Goal: Information Seeking & Learning: Understand process/instructions

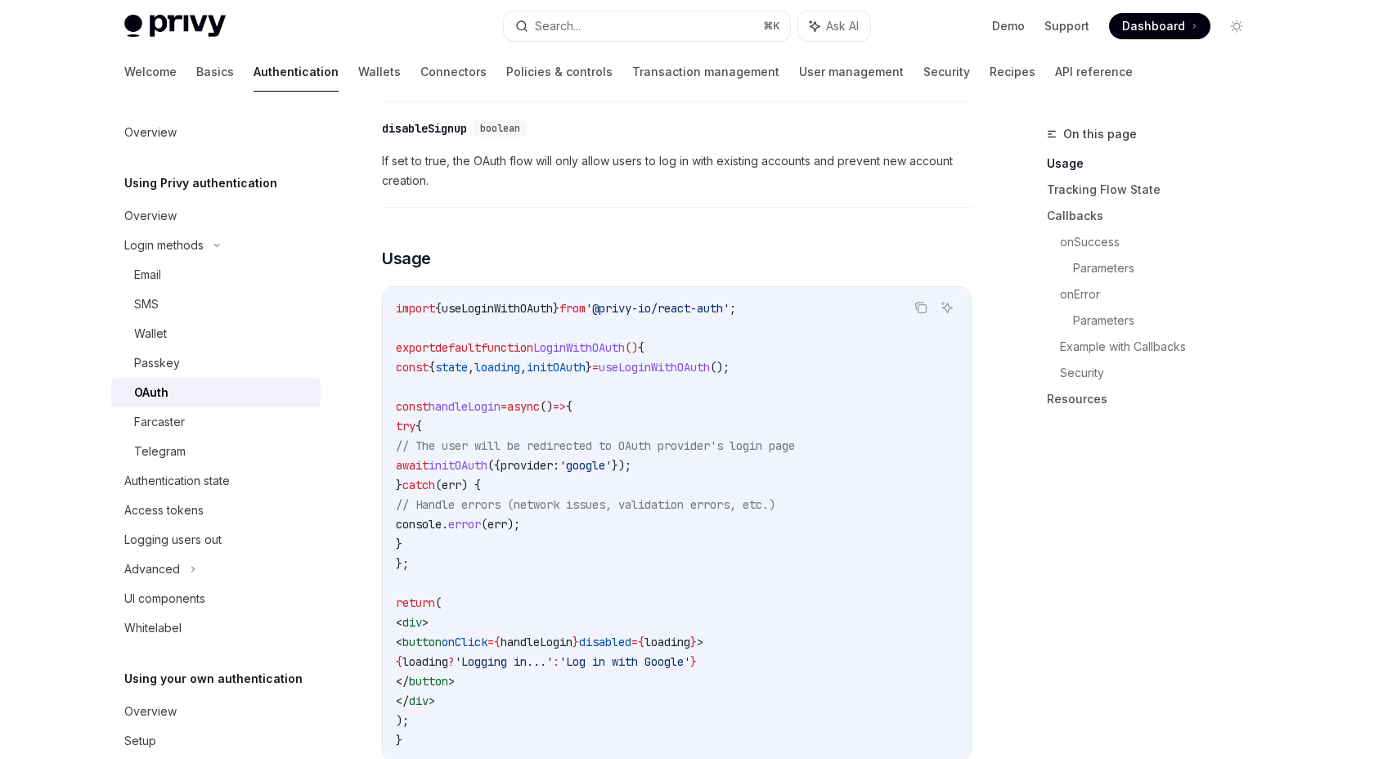
scroll to position [871, 0]
click at [487, 454] on span "initOAuth" at bounding box center [458, 461] width 59 height 15
copy span "initOAuth"
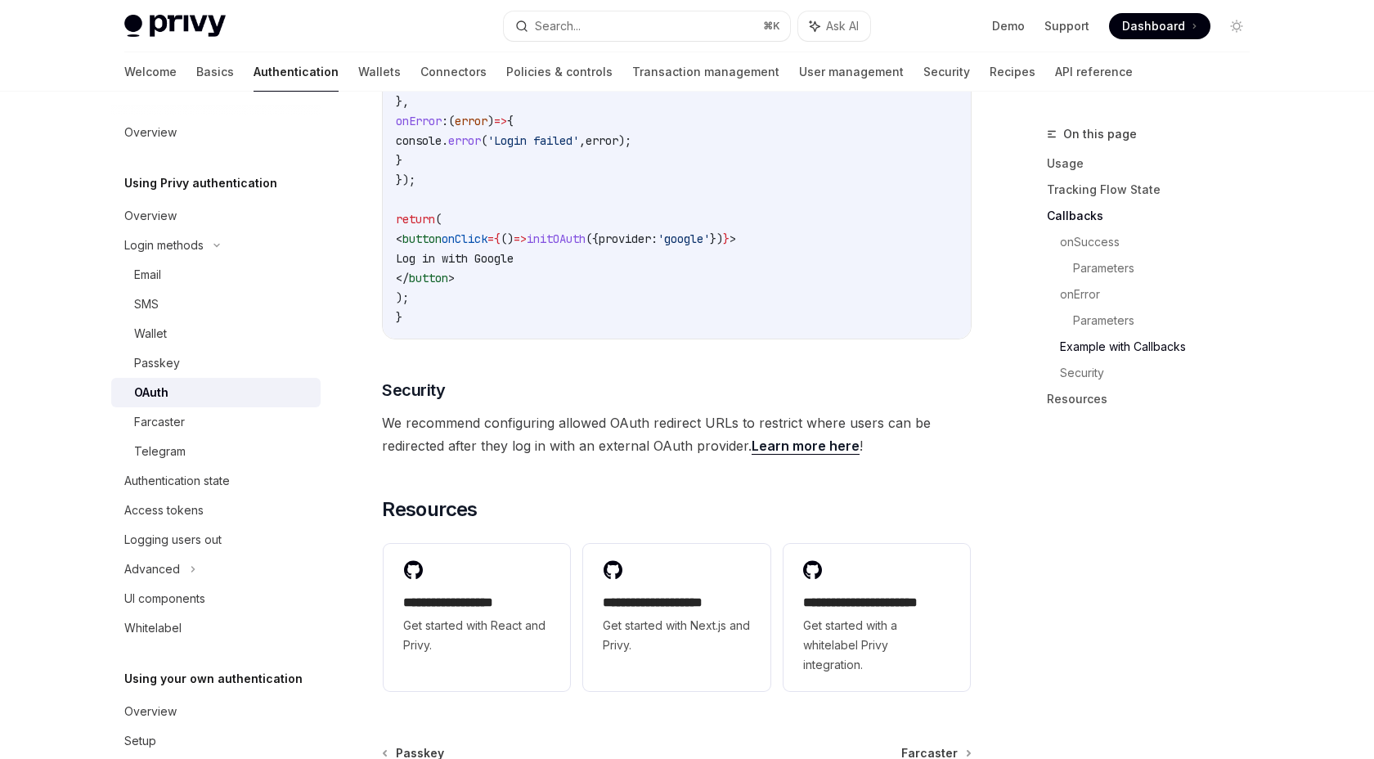
scroll to position [3250, 0]
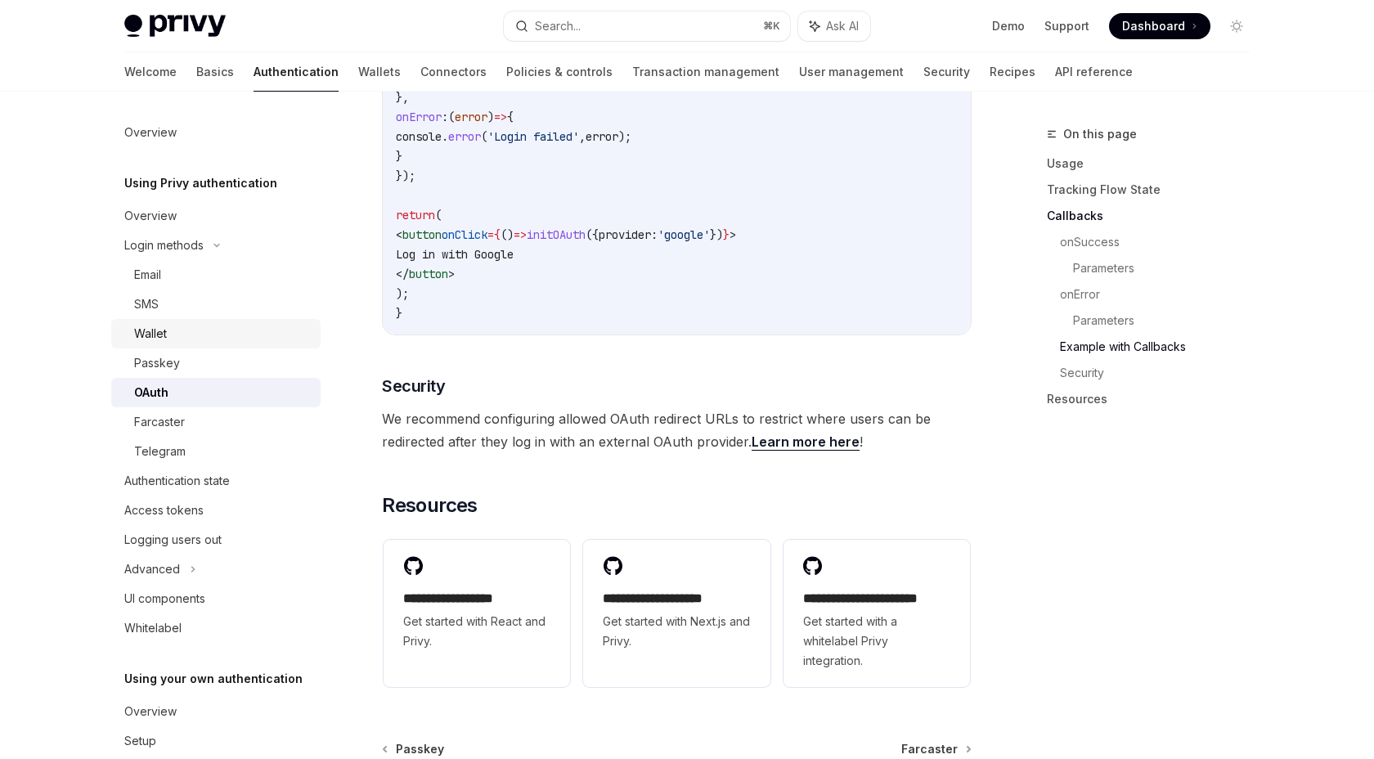
click at [169, 341] on div "Wallet" at bounding box center [222, 334] width 177 height 20
type textarea "*"
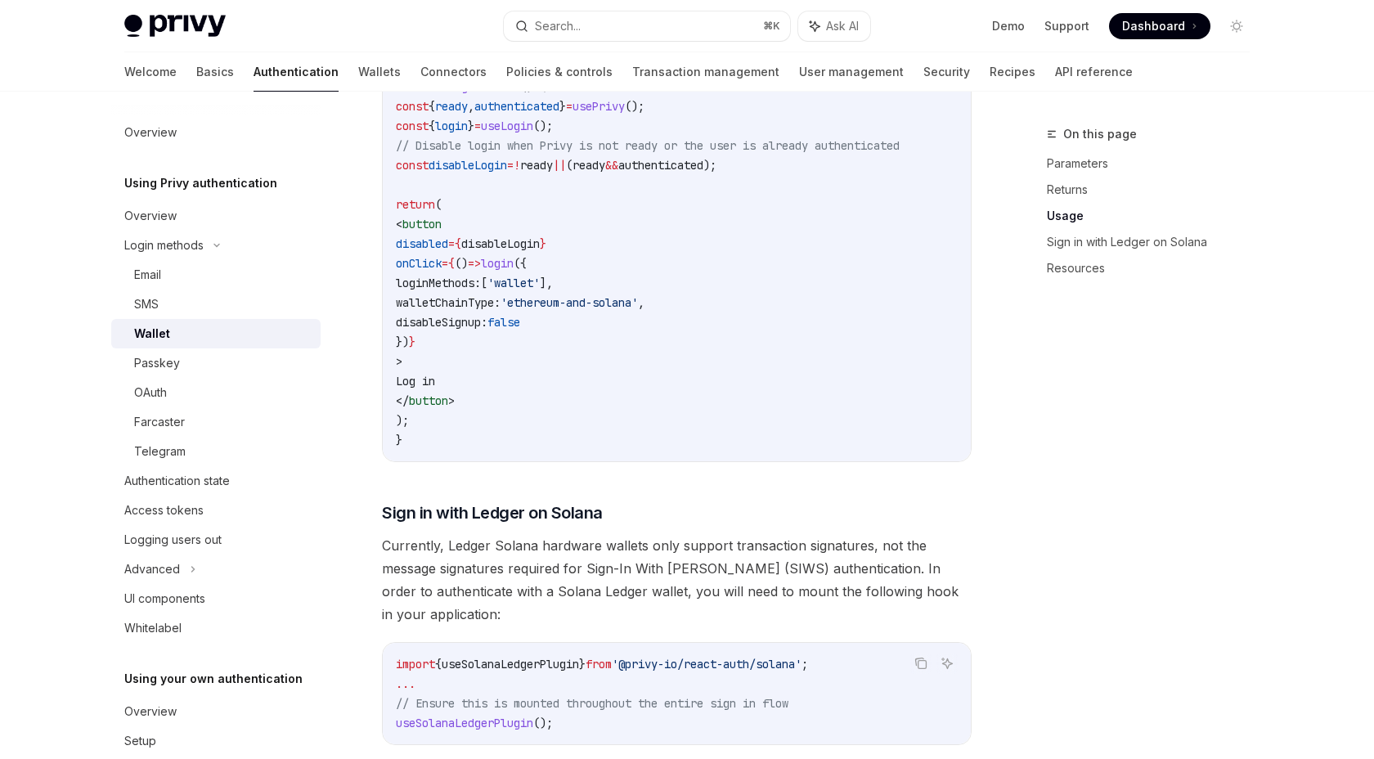
scroll to position [1039, 0]
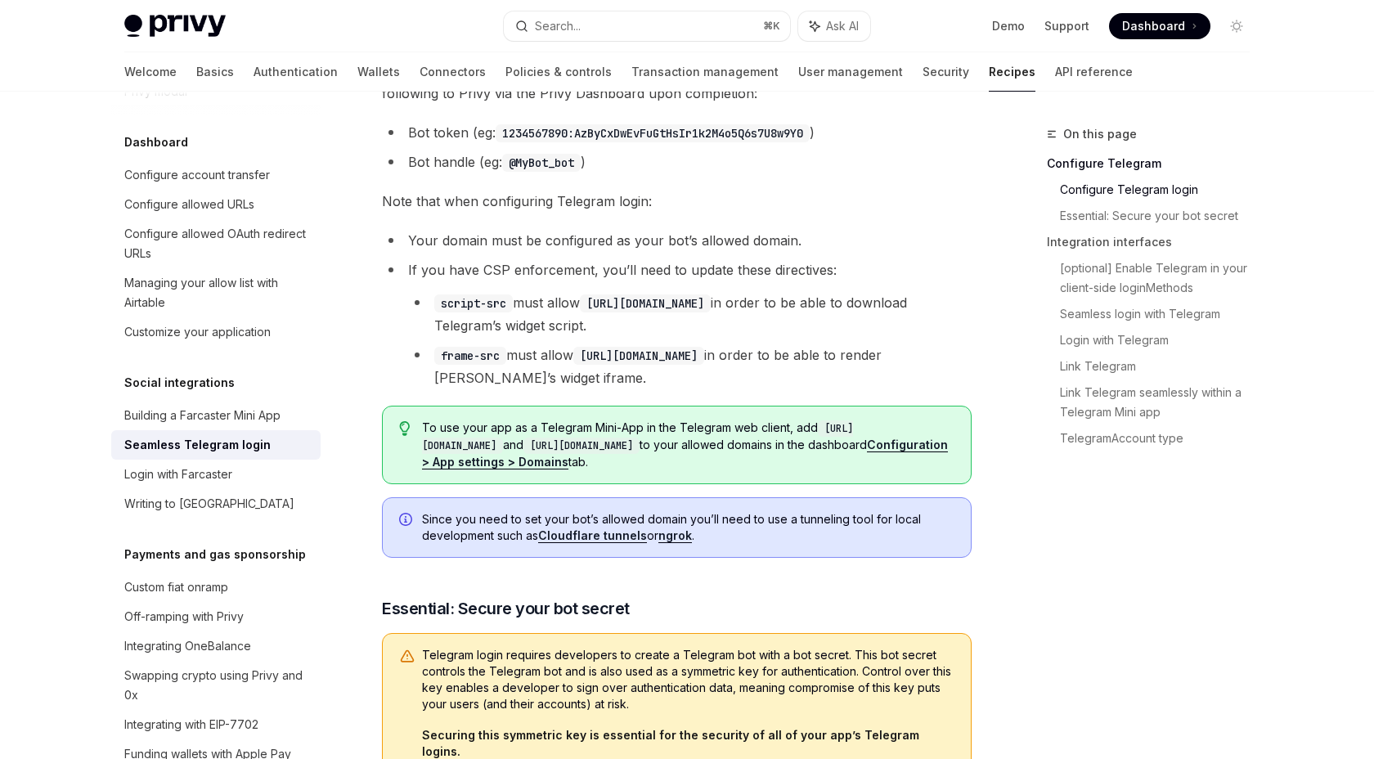
scroll to position [414, 0]
click at [584, 458] on link "Configuration > App settings > Domains" at bounding box center [685, 452] width 526 height 32
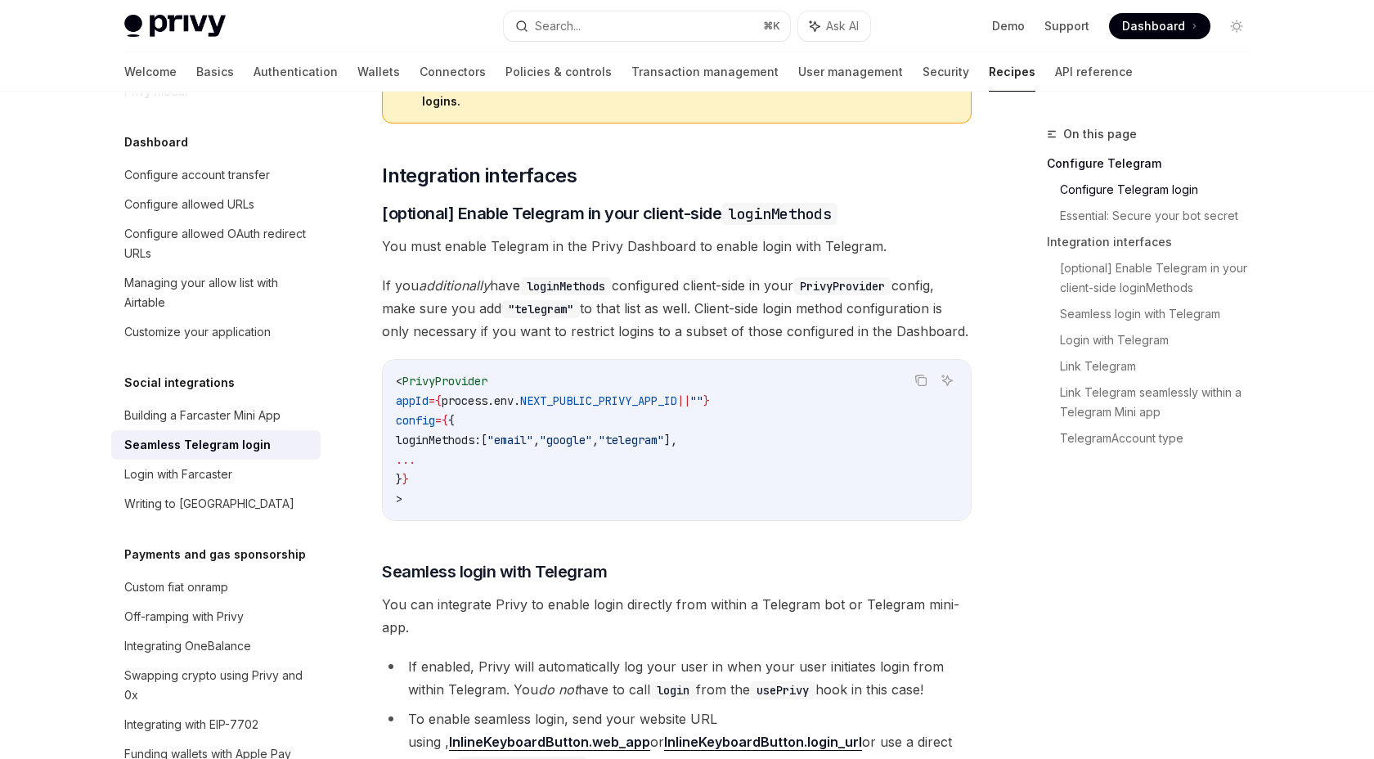
scroll to position [0, 0]
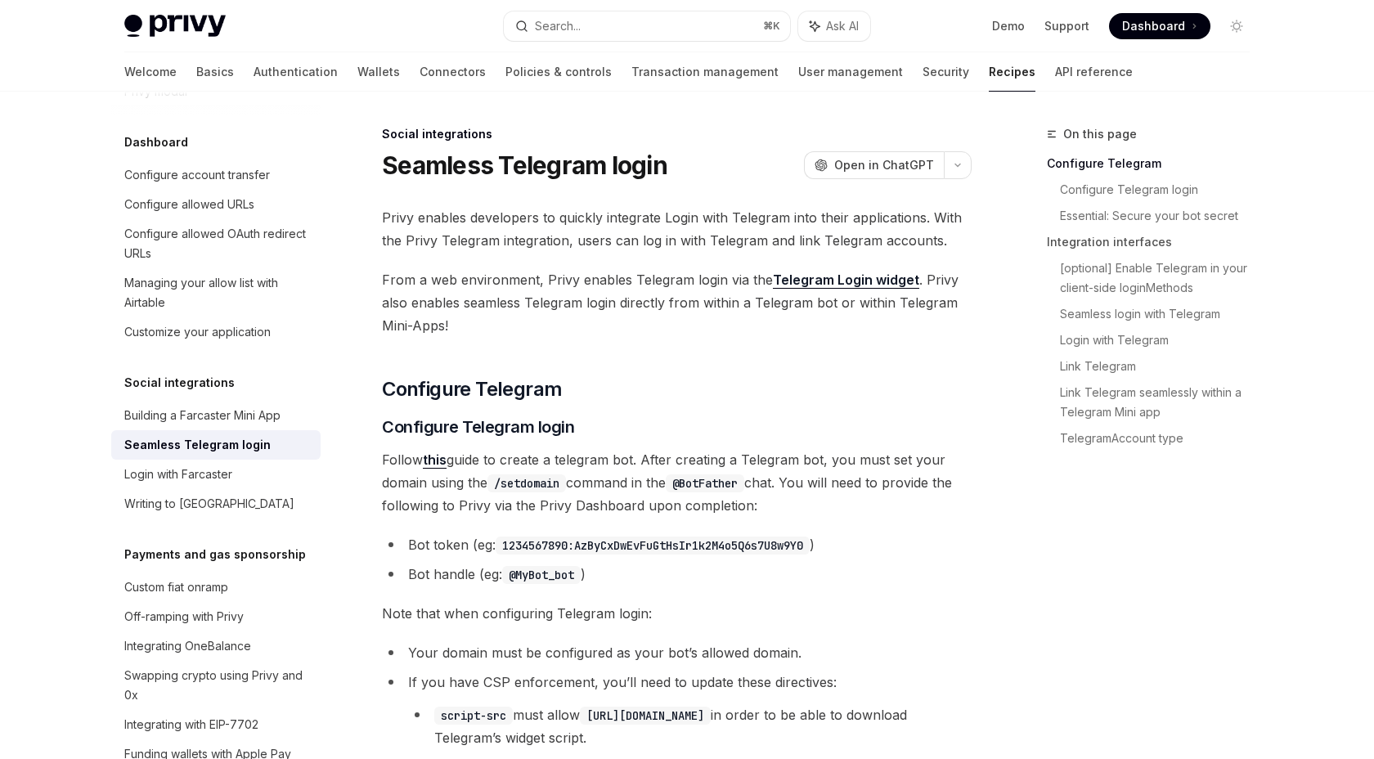
click at [885, 282] on link "Telegram Login widget" at bounding box center [846, 280] width 146 height 17
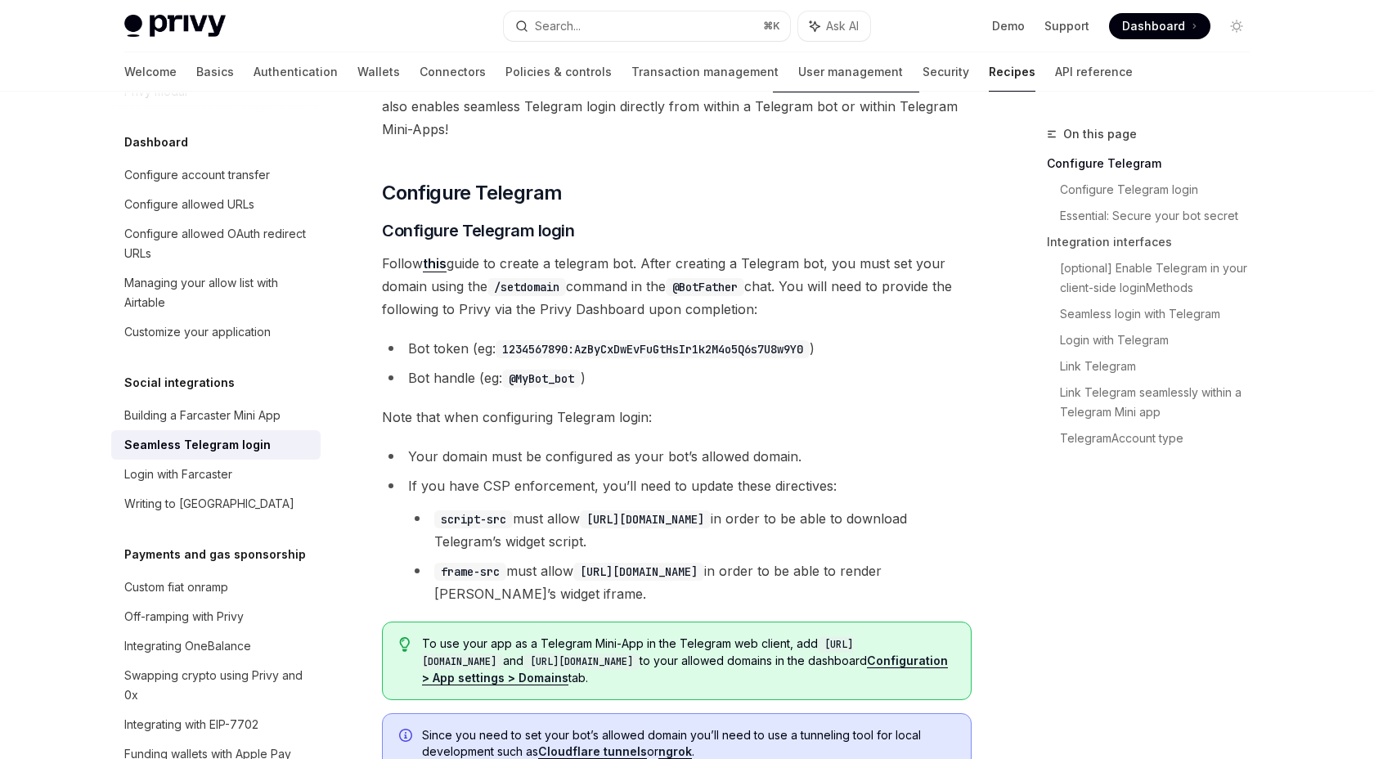
scroll to position [199, 0]
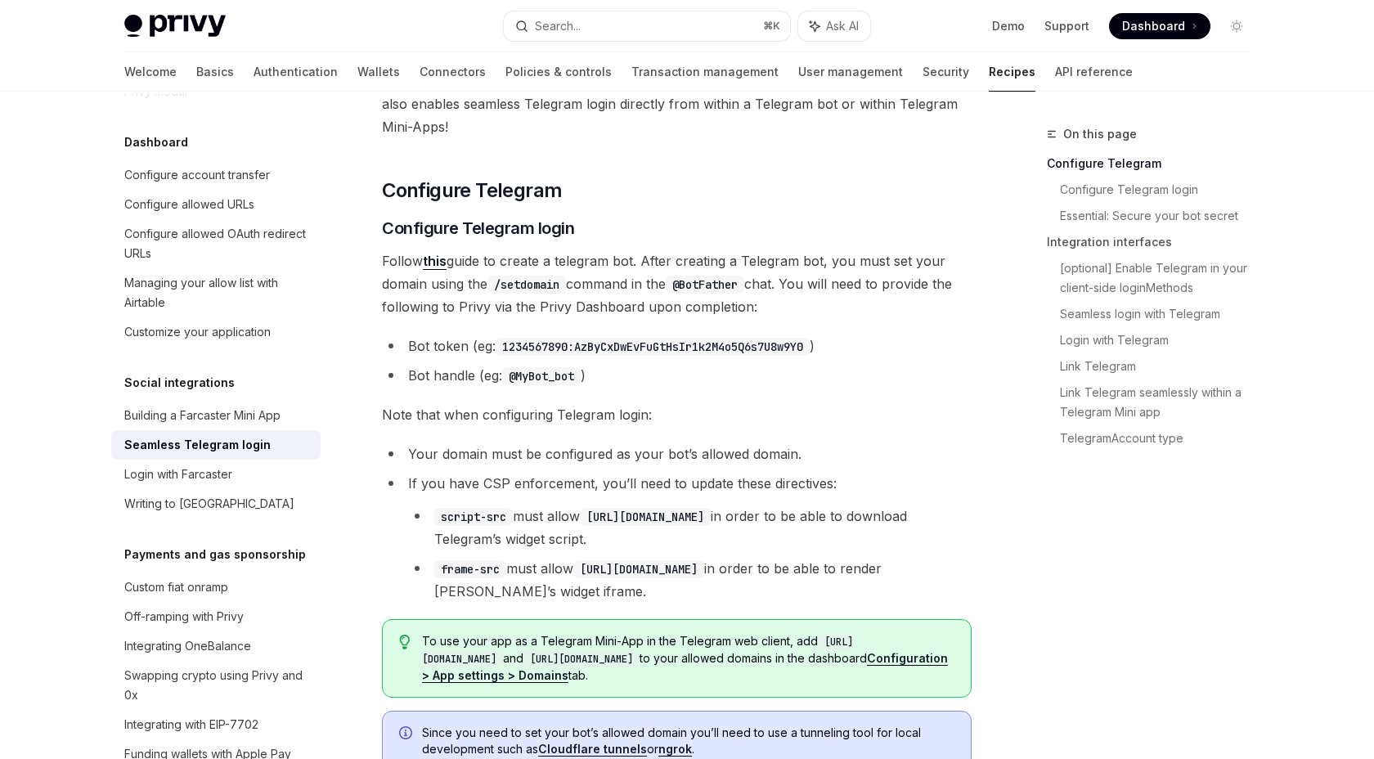
drag, startPoint x: 794, startPoint y: 307, endPoint x: 368, endPoint y: 255, distance: 429.2
copy span "Follow this guide to create a telegram bot. After creating a Telegram bot, you …"
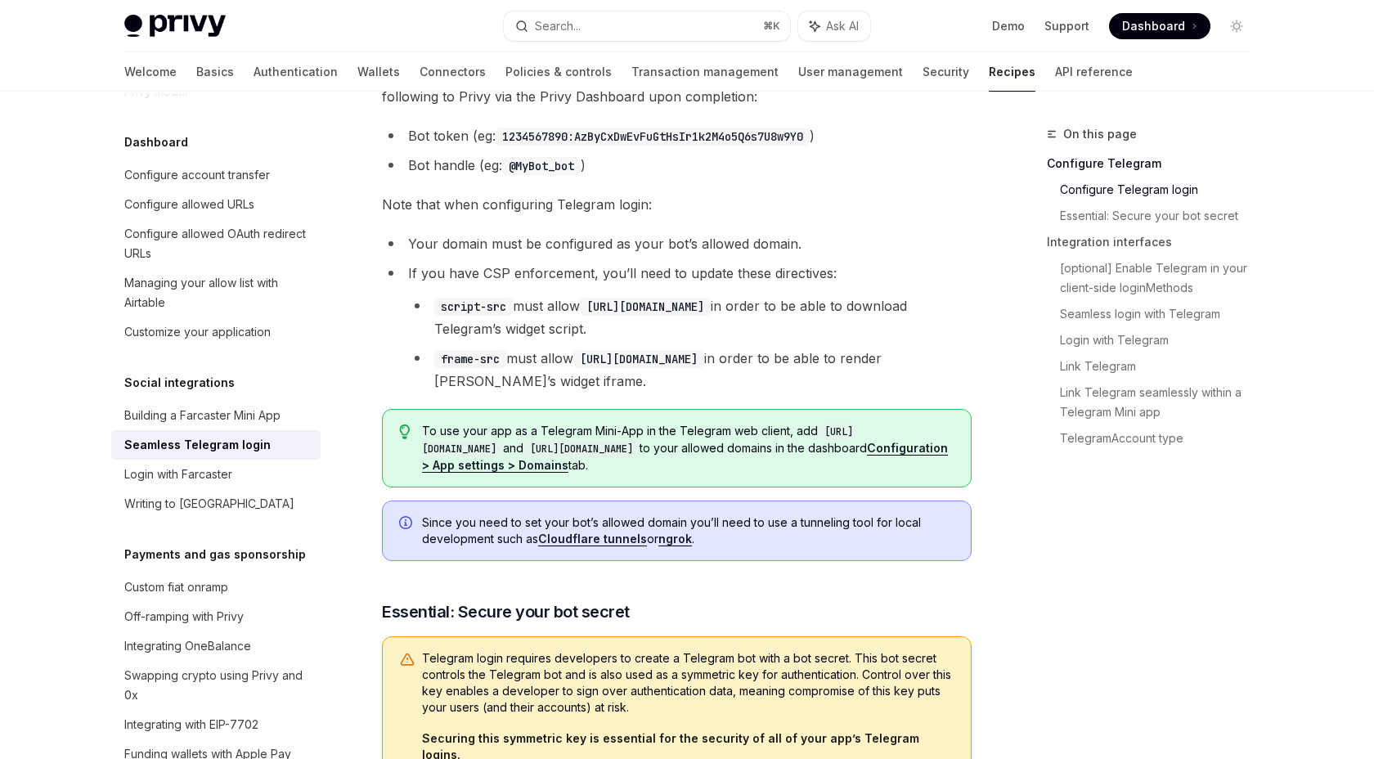
scroll to position [410, 0]
click at [630, 467] on link "Configuration > App settings > Domains" at bounding box center [685, 456] width 526 height 32
drag, startPoint x: 567, startPoint y: 447, endPoint x: 425, endPoint y: 443, distance: 141.6
click at [425, 443] on code "[URL][DOMAIN_NAME]" at bounding box center [637, 440] width 431 height 34
copy code "[URL][DOMAIN_NAME]"
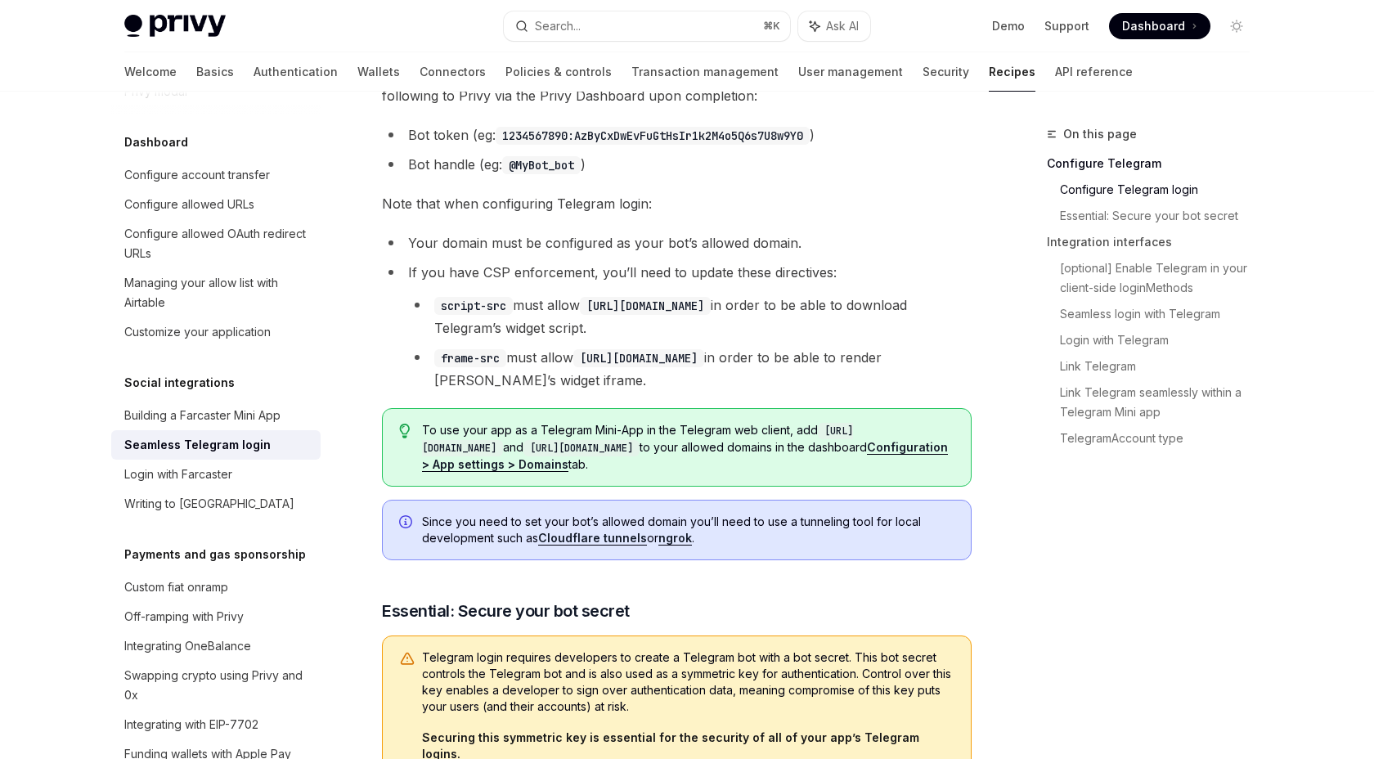
drag, startPoint x: 750, startPoint y: 446, endPoint x: 602, endPoint y: 445, distance: 148.0
click at [603, 445] on code "[URL][DOMAIN_NAME]" at bounding box center [581, 448] width 116 height 16
copy code "[URL][DOMAIN_NAME]"
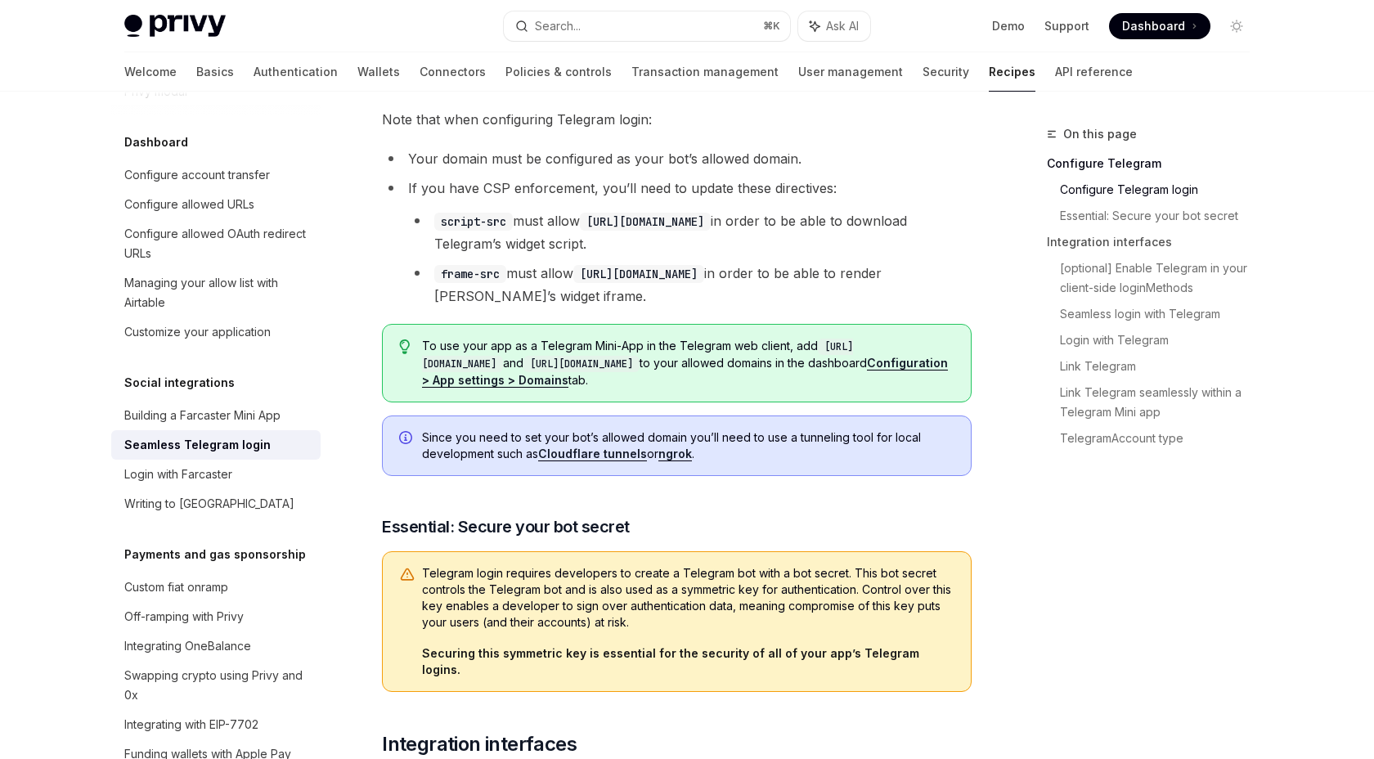
scroll to position [510, 0]
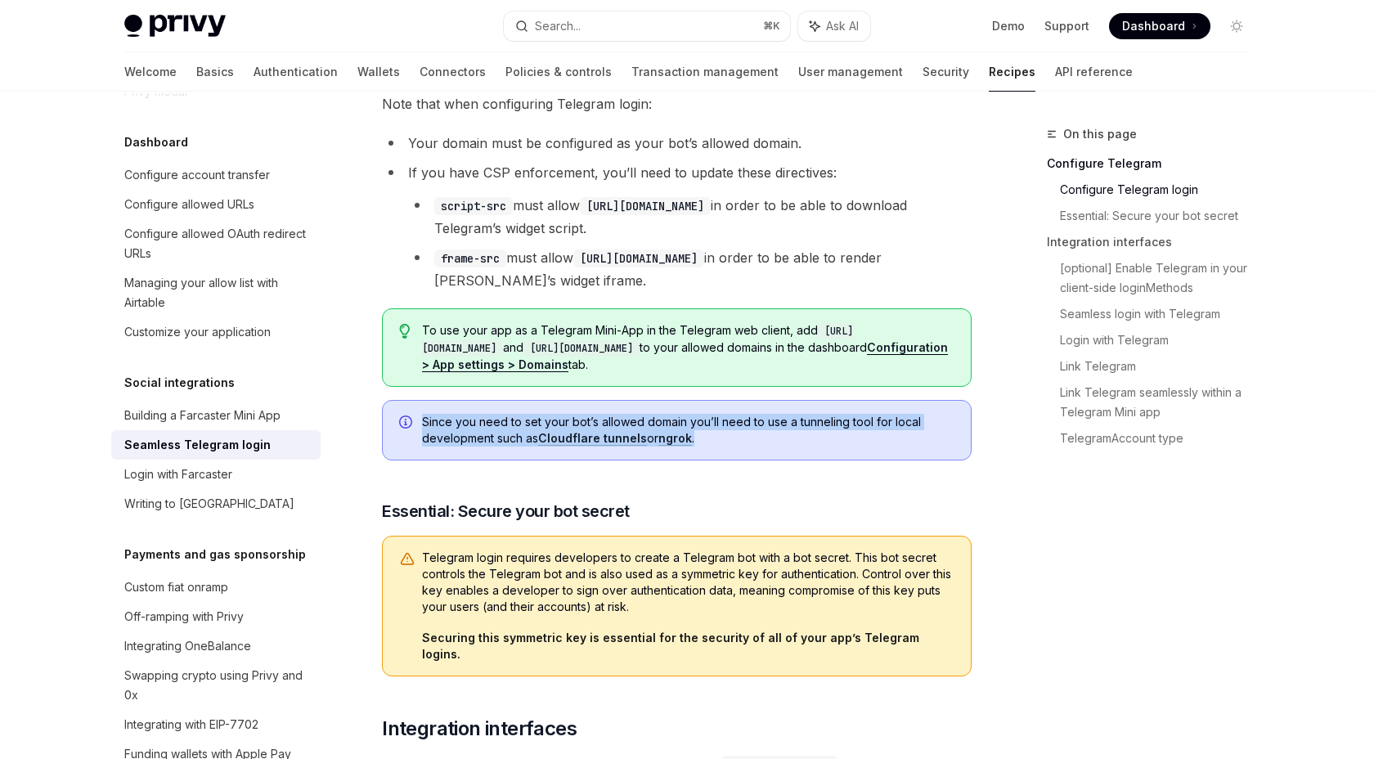
drag, startPoint x: 713, startPoint y: 438, endPoint x: 411, endPoint y: 410, distance: 303.9
click at [407, 410] on div "Since you need to set your bot’s allowed domain you’ll need to use a tunneling …" at bounding box center [677, 430] width 590 height 61
copy span "Since you need to set your bot’s allowed domain you’ll need to use a tunneling …"
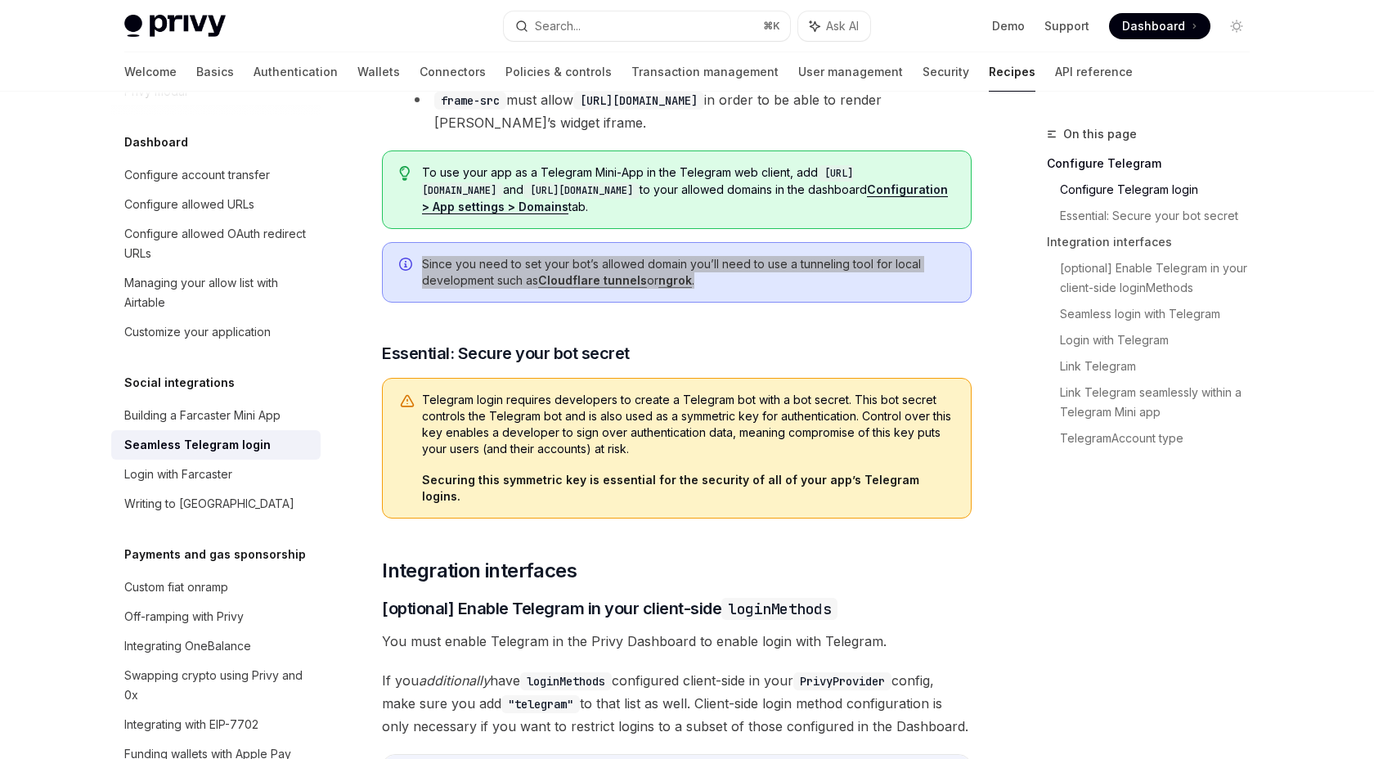
scroll to position [658, 0]
